Goal: Task Accomplishment & Management: Use online tool/utility

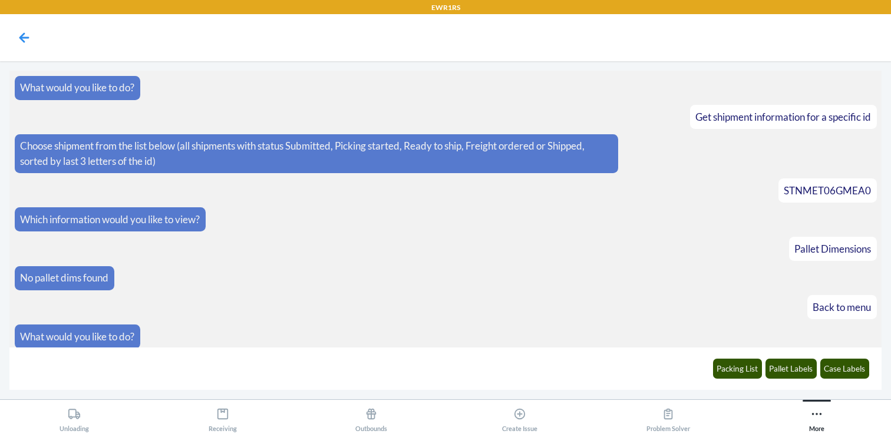
scroll to position [313, 0]
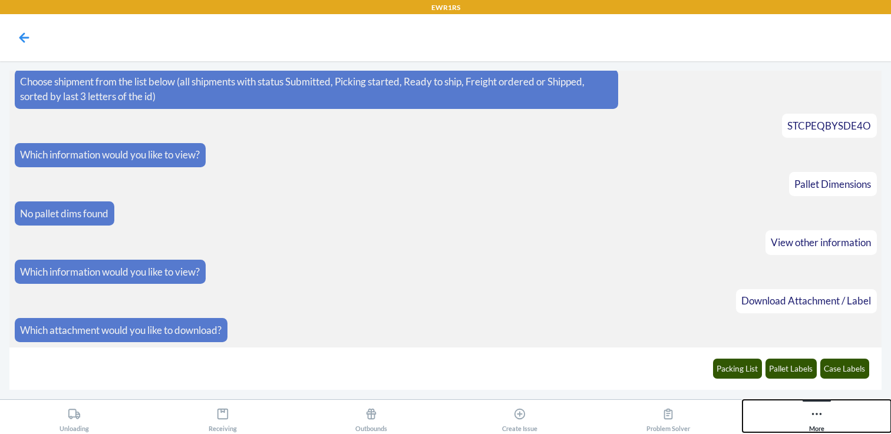
click at [814, 410] on icon at bounding box center [816, 414] width 13 height 13
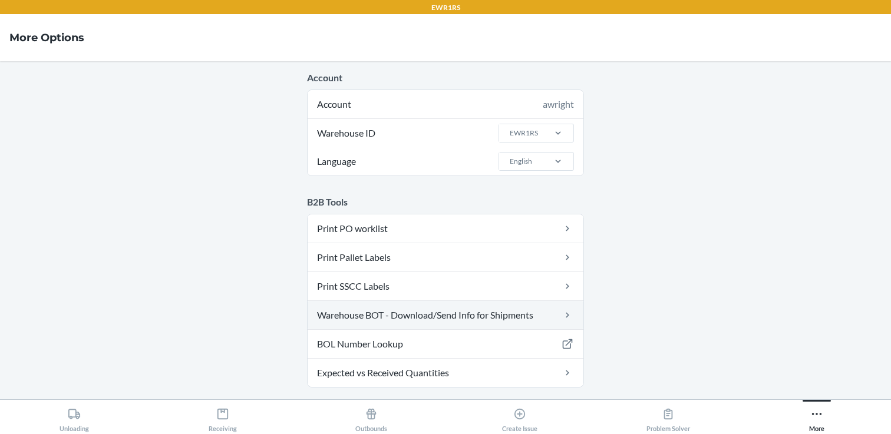
click at [373, 308] on link "Warehouse BOT - Download/Send Info for Shipments" at bounding box center [445, 315] width 276 height 28
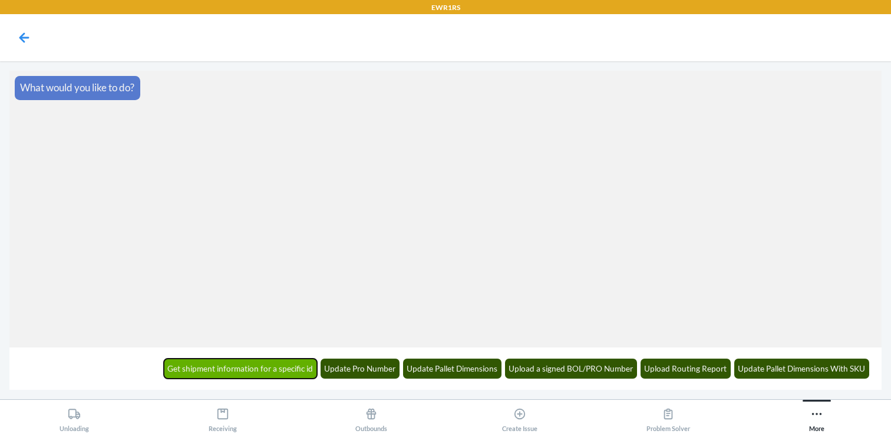
click at [250, 367] on button "Get shipment information for a specific id" at bounding box center [241, 369] width 154 height 20
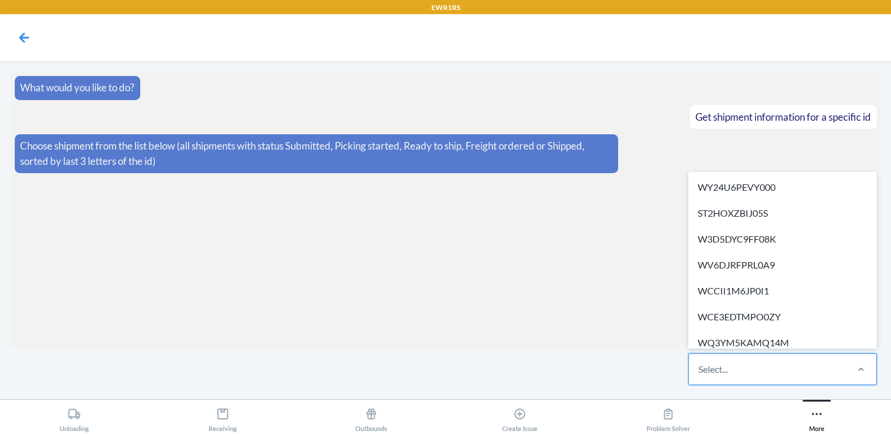
click at [751, 363] on div "Select..." at bounding box center [767, 369] width 157 height 31
click at [699, 363] on input "option WY24U6PEVY000 focused, 1 of 286. 286 results available. Use Up and Down …" at bounding box center [698, 369] width 1 height 14
paste input "WUSCUV0JB5GPN"
type input "WUSCUV0JB5GPN"
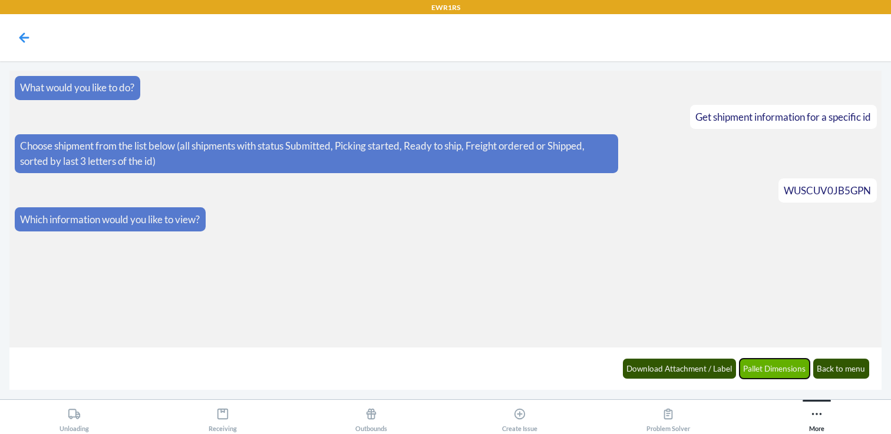
click at [776, 368] on button "Pallet Dimensions" at bounding box center [774, 369] width 71 height 20
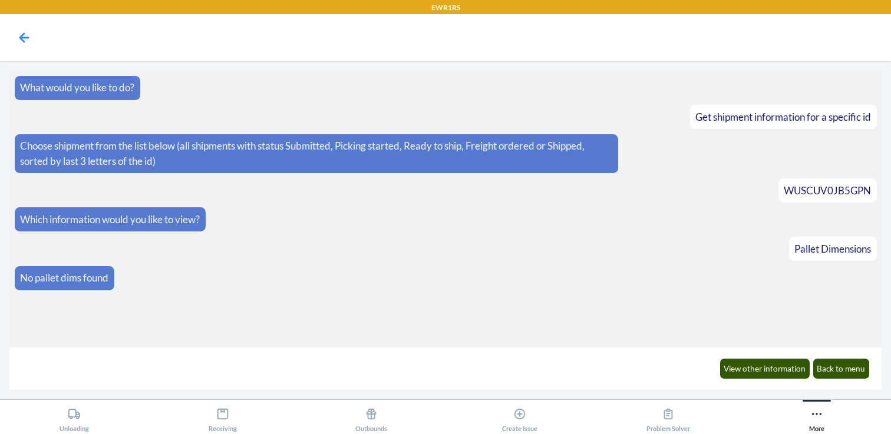
click at [243, 158] on p "Choose shipment from the list below (all shipments with status Submitted, Picki…" at bounding box center [316, 153] width 592 height 30
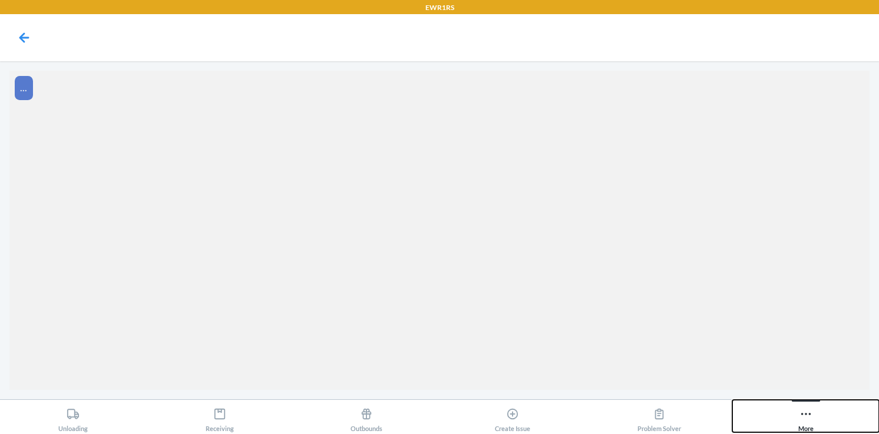
click at [824, 424] on button "More" at bounding box center [805, 416] width 147 height 32
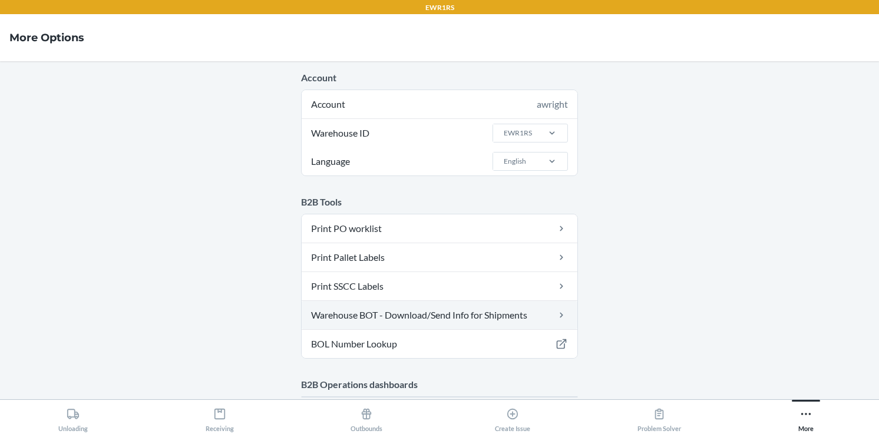
click at [382, 315] on link "Warehouse BOT - Download/Send Info for Shipments" at bounding box center [440, 315] width 276 height 28
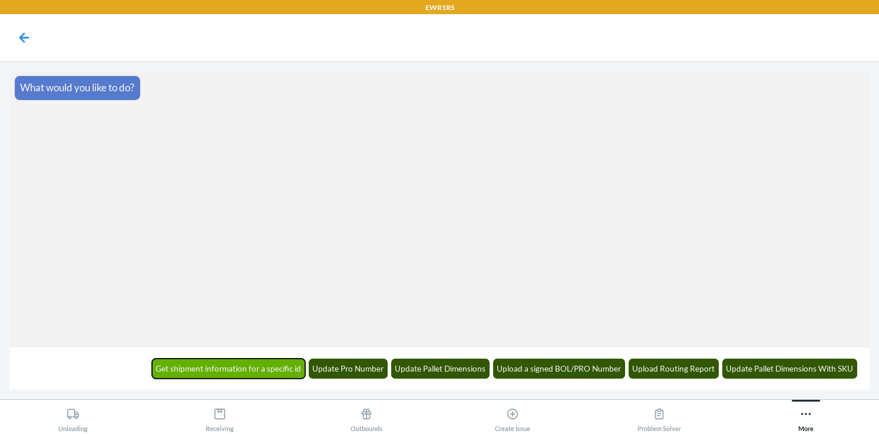
click at [277, 364] on button "Get shipment information for a specific id" at bounding box center [229, 369] width 154 height 20
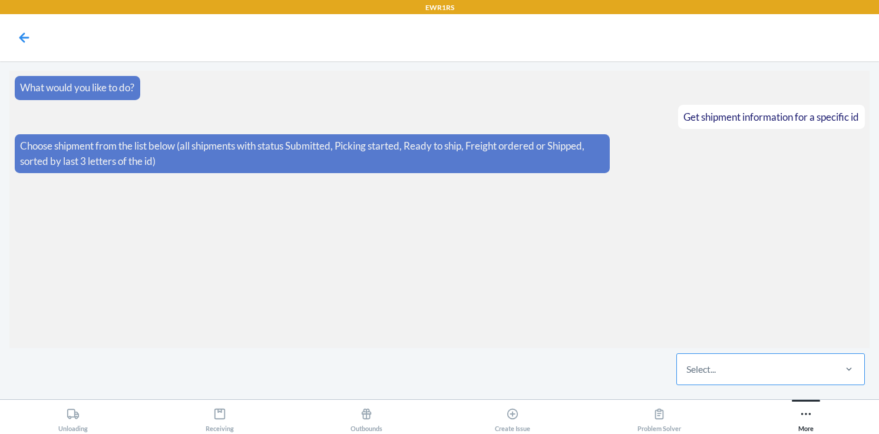
click at [768, 367] on div "Select..." at bounding box center [755, 369] width 157 height 31
click at [687, 367] on input "Select..." at bounding box center [686, 369] width 1 height 14
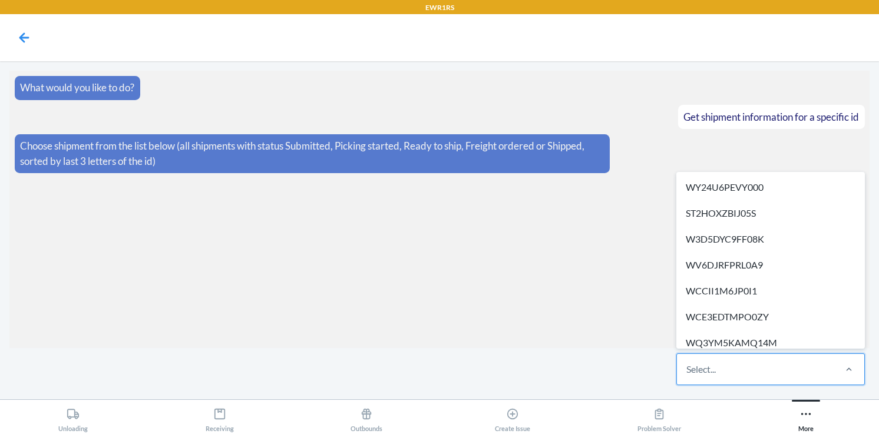
paste input "WA4M3SYTOJ2O6"
type input "WA4M3SYTOJ2O6"
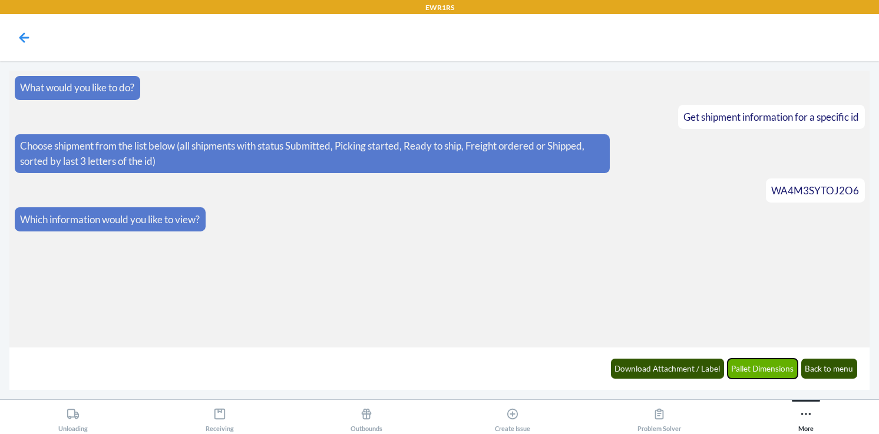
click at [758, 367] on button "Pallet Dimensions" at bounding box center [762, 369] width 71 height 20
